Goal: Find specific page/section: Find specific page/section

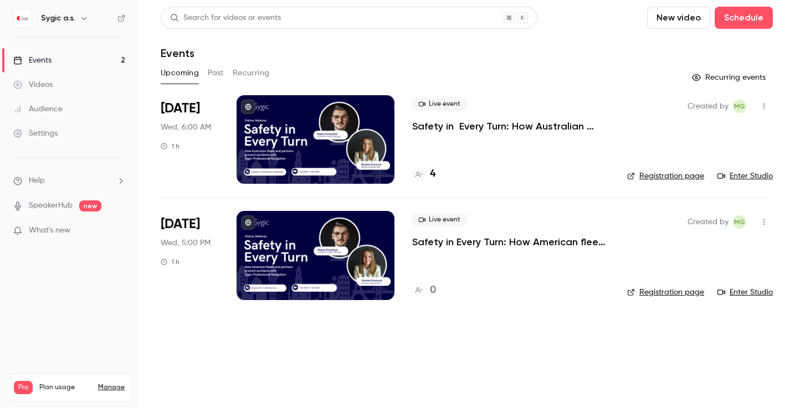
click at [523, 244] on p "Safety in Every Turn: How American fleets and partners prevent accidents with S…" at bounding box center [510, 241] width 197 height 13
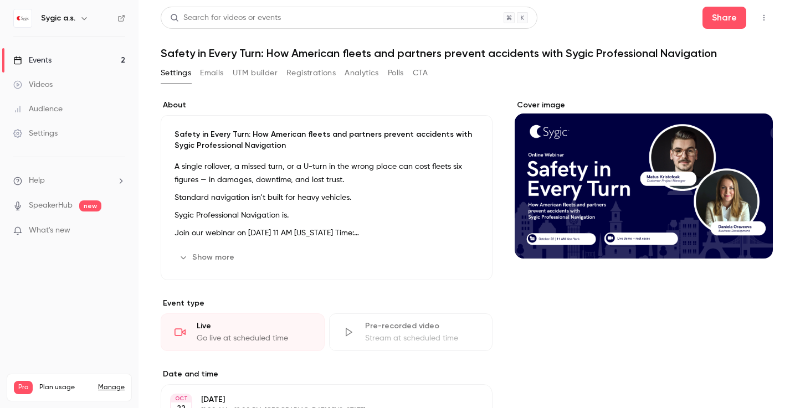
click at [289, 52] on h1 "Safety in Every Turn: How American fleets and partners prevent accidents with S…" at bounding box center [467, 53] width 612 height 13
click at [294, 54] on h1 "Safety in Every Turn: How American fleets and partners prevent accidents with S…" at bounding box center [467, 53] width 612 height 13
drag, startPoint x: 330, startPoint y: 52, endPoint x: 289, endPoint y: 51, distance: 41.6
click at [289, 51] on h1 "Safety in Every Turn: How American fleets and partners prevent accidents with S…" at bounding box center [467, 53] width 612 height 13
click at [333, 50] on h1 "Safety in Every Turn: How American fleets and partners prevent accidents with S…" at bounding box center [467, 53] width 612 height 13
